Goal: Task Accomplishment & Management: Use online tool/utility

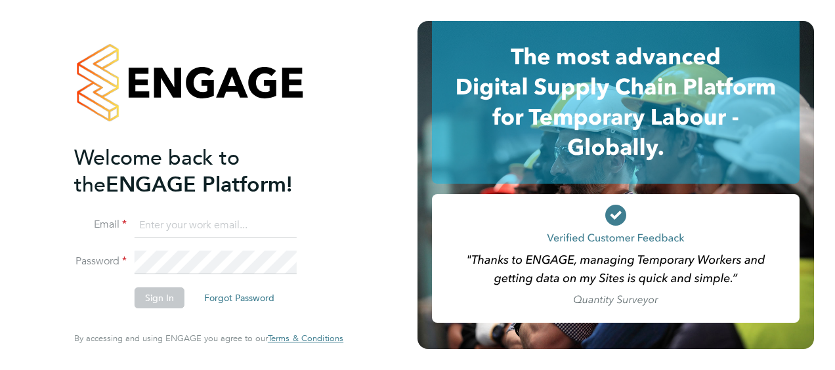
type input "[EMAIL_ADDRESS][PERSON_NAME][DOMAIN_NAME]"
click at [160, 292] on button "Sign In" at bounding box center [160, 298] width 50 height 21
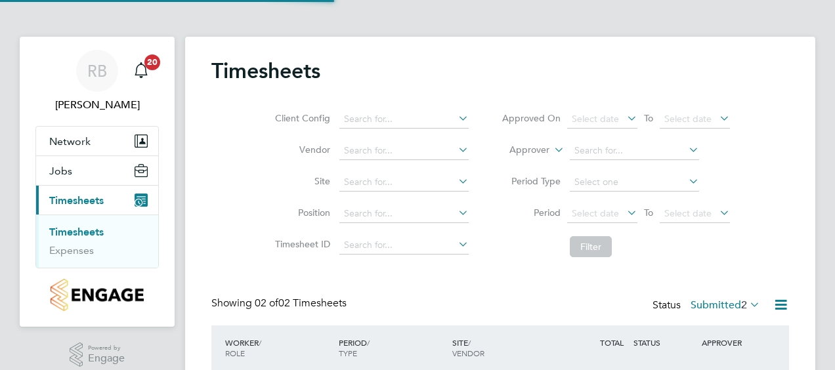
scroll to position [33, 114]
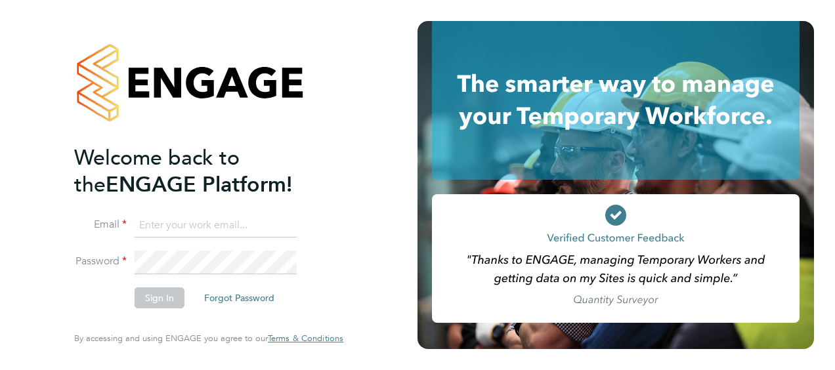
type input "[EMAIL_ADDRESS][PERSON_NAME][DOMAIN_NAME]"
click at [158, 301] on button "Sign In" at bounding box center [160, 298] width 50 height 21
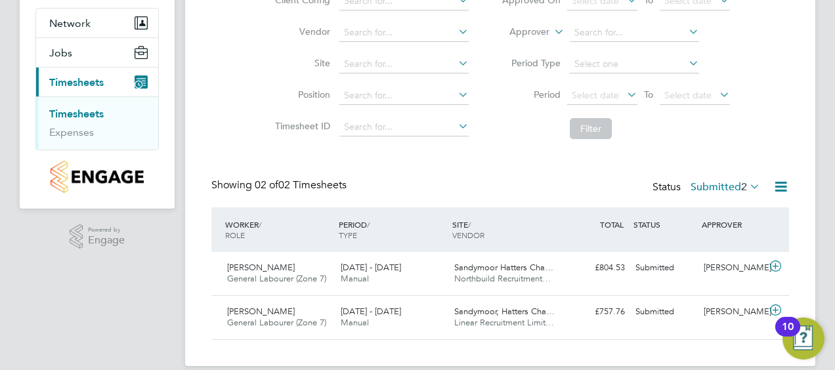
scroll to position [131, 0]
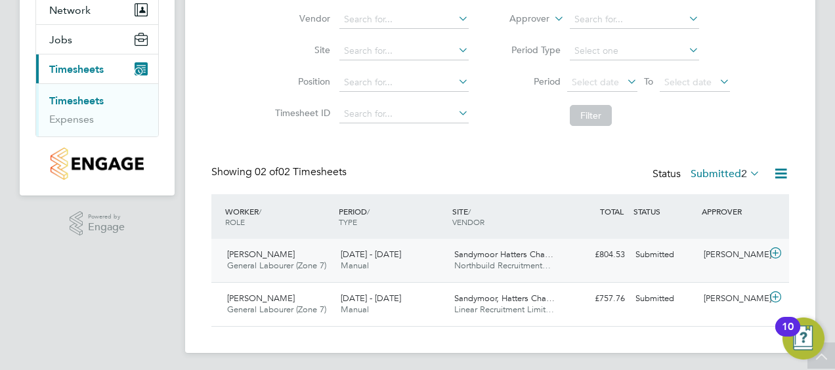
click at [251, 264] on span "General Labourer (Zone 7)" at bounding box center [276, 265] width 99 height 11
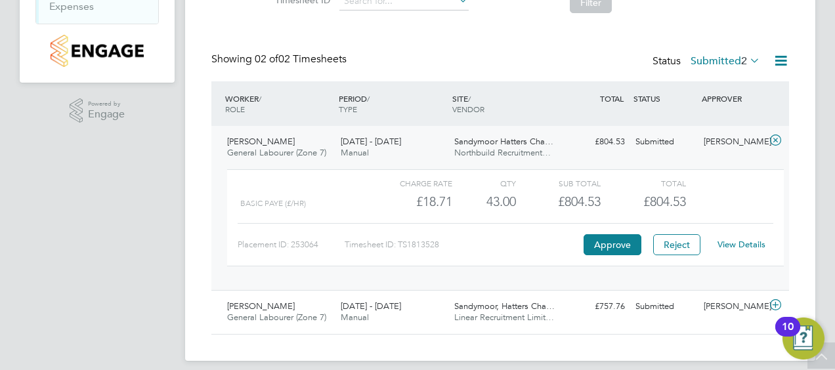
scroll to position [255, 0]
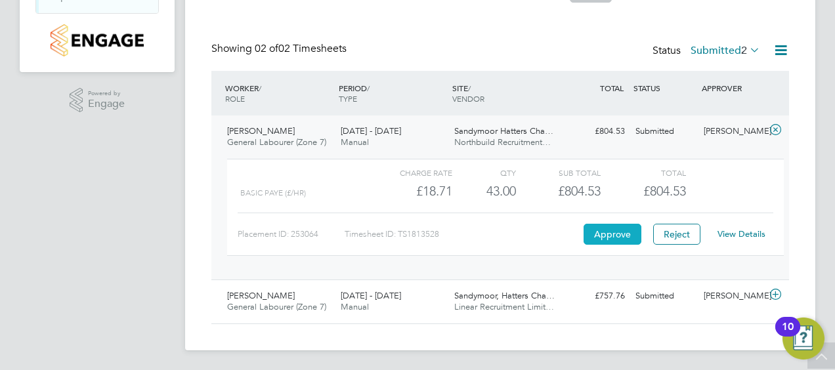
click at [617, 235] on button "Approve" at bounding box center [613, 234] width 58 height 21
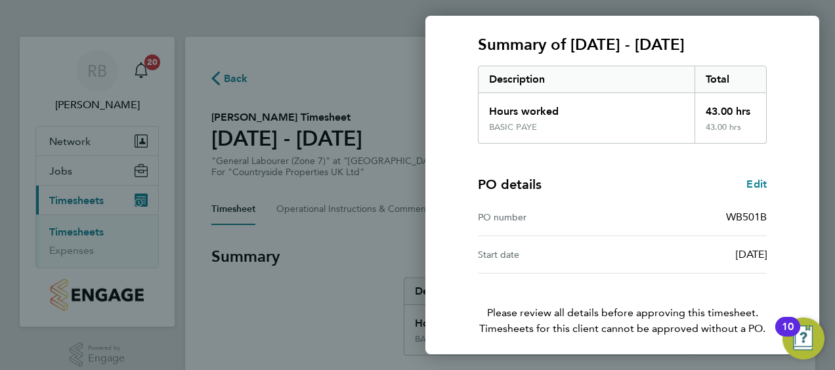
scroll to position [220, 0]
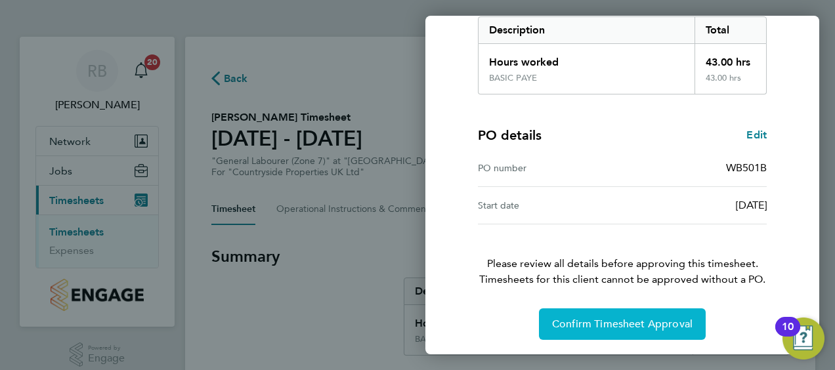
click at [611, 324] on span "Confirm Timesheet Approval" at bounding box center [622, 324] width 141 height 13
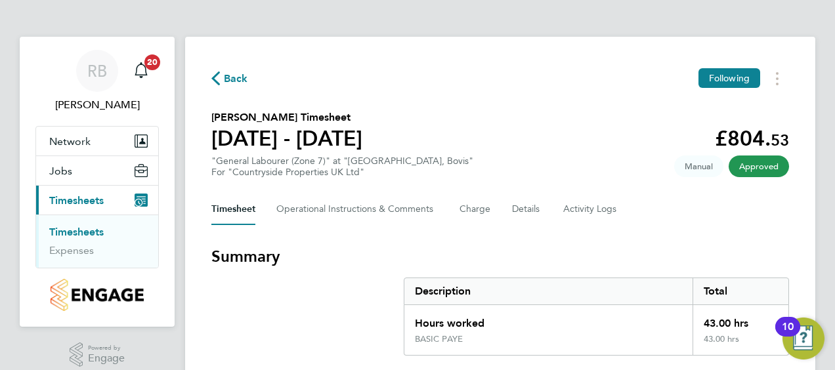
click at [95, 229] on link "Timesheets" at bounding box center [76, 232] width 55 height 12
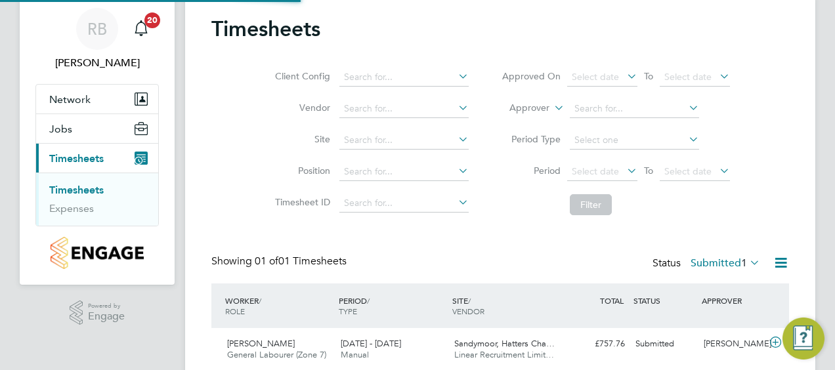
scroll to position [91, 0]
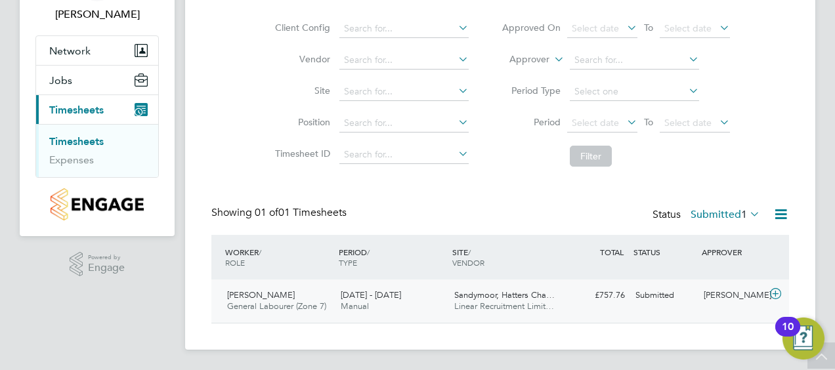
click at [293, 299] on div "Aaron Jamieson General Labourer (Zone 7) 25 - 31 Aug 2025" at bounding box center [279, 301] width 114 height 33
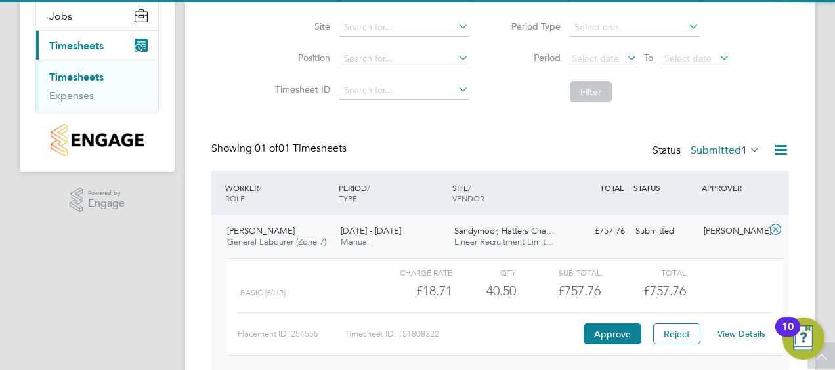
scroll to position [211, 0]
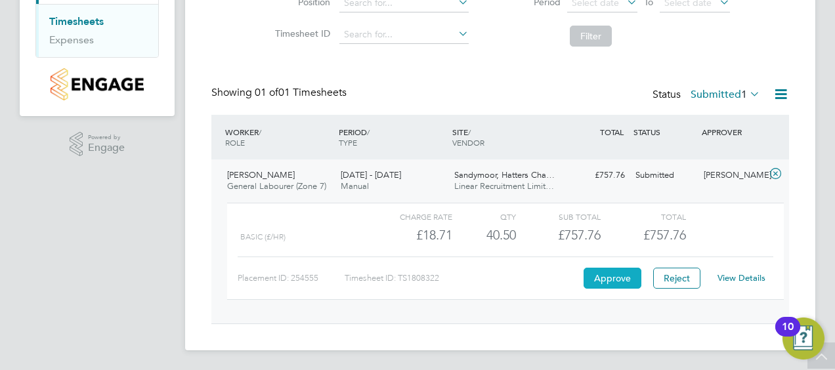
click at [613, 271] on button "Approve" at bounding box center [613, 278] width 58 height 21
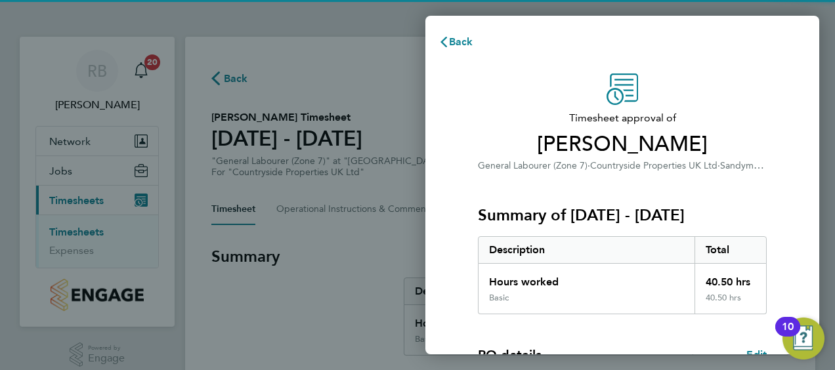
scroll to position [220, 0]
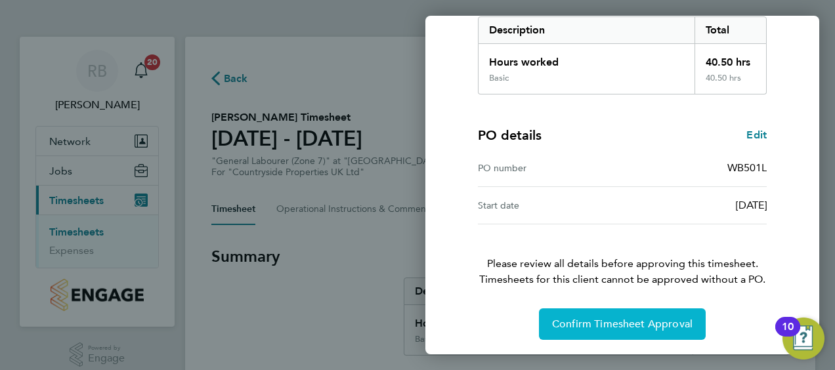
click at [617, 323] on span "Confirm Timesheet Approval" at bounding box center [622, 324] width 141 height 13
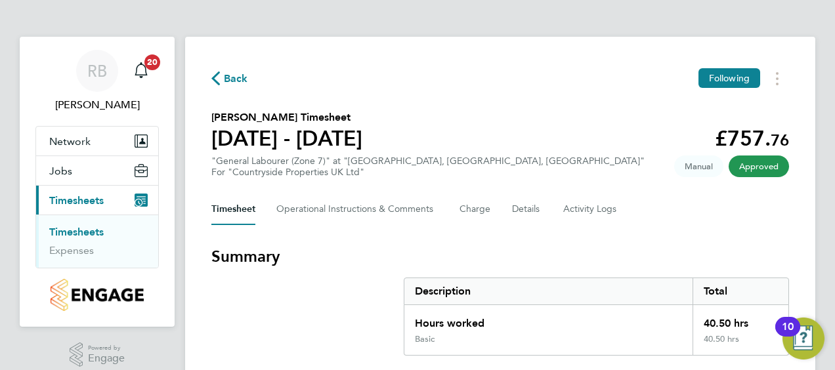
click at [91, 230] on link "Timesheets" at bounding box center [76, 232] width 55 height 12
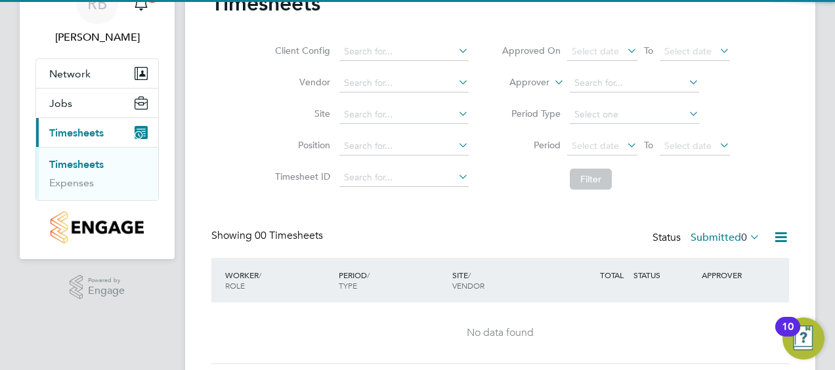
scroll to position [108, 0]
